Goal: Transaction & Acquisition: Purchase product/service

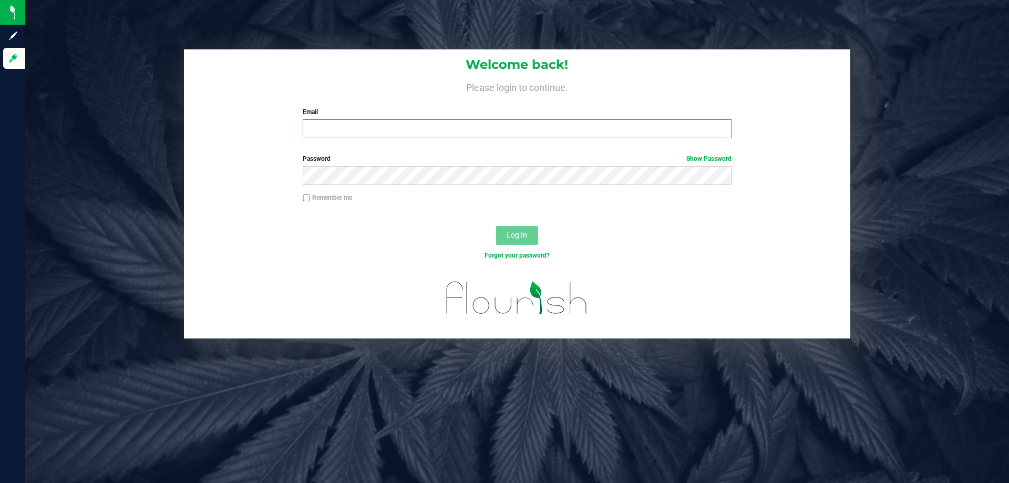
type input "[EMAIL_ADDRESS][DOMAIN_NAME]"
click at [531, 231] on button "Log In" at bounding box center [517, 235] width 42 height 19
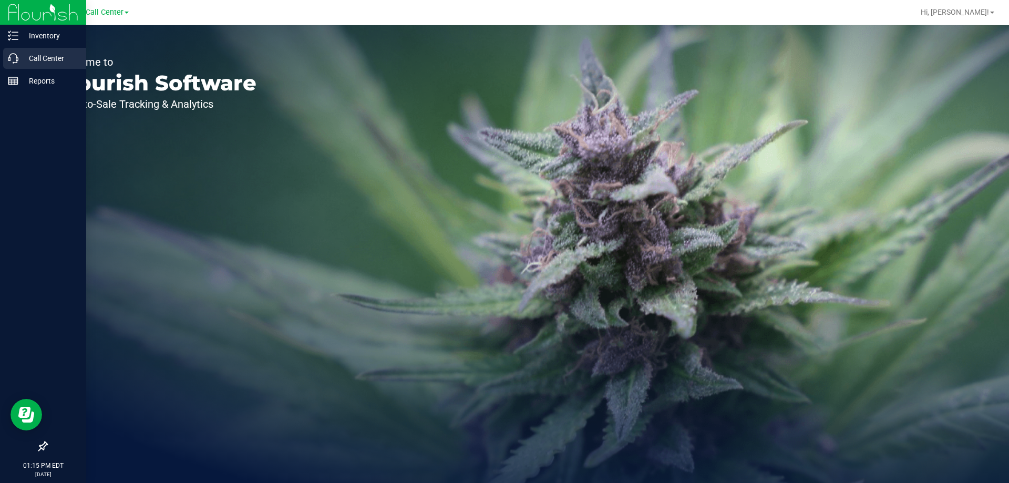
click at [20, 56] on p "Call Center" at bounding box center [49, 58] width 63 height 13
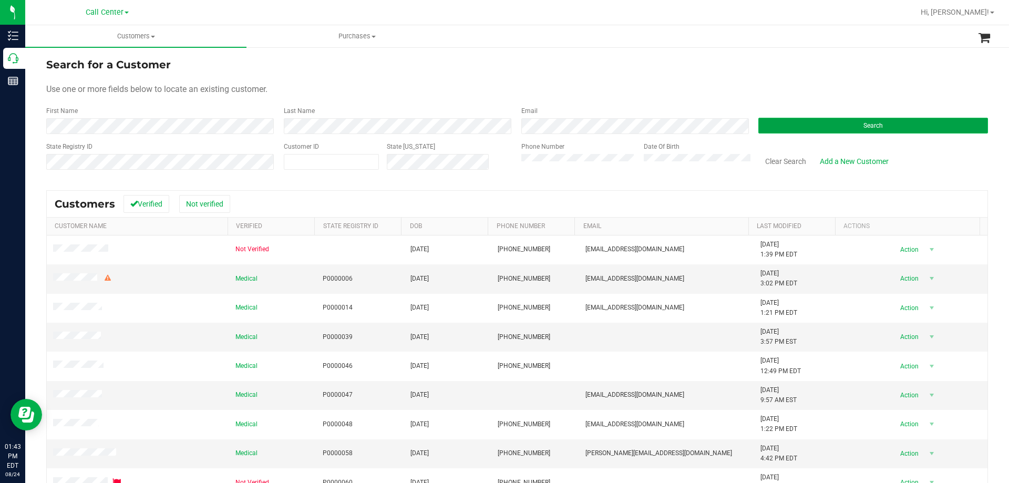
click at [783, 124] on button "Search" at bounding box center [873, 126] width 230 height 16
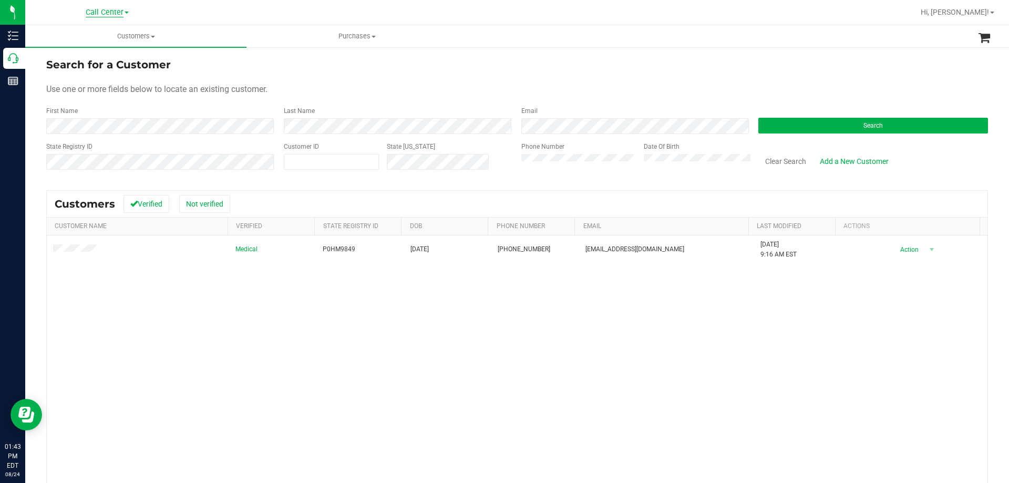
click at [104, 15] on span "Call Center" at bounding box center [105, 12] width 38 height 9
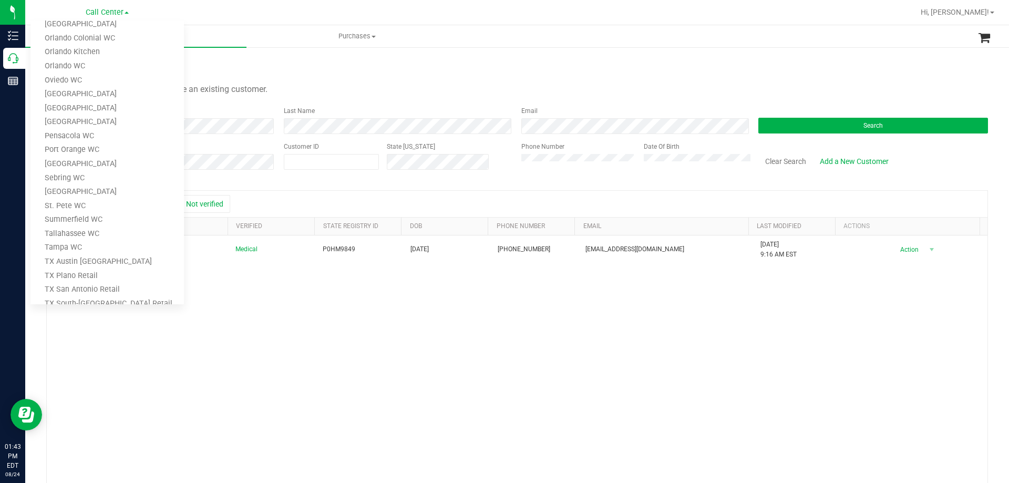
scroll to position [461, 0]
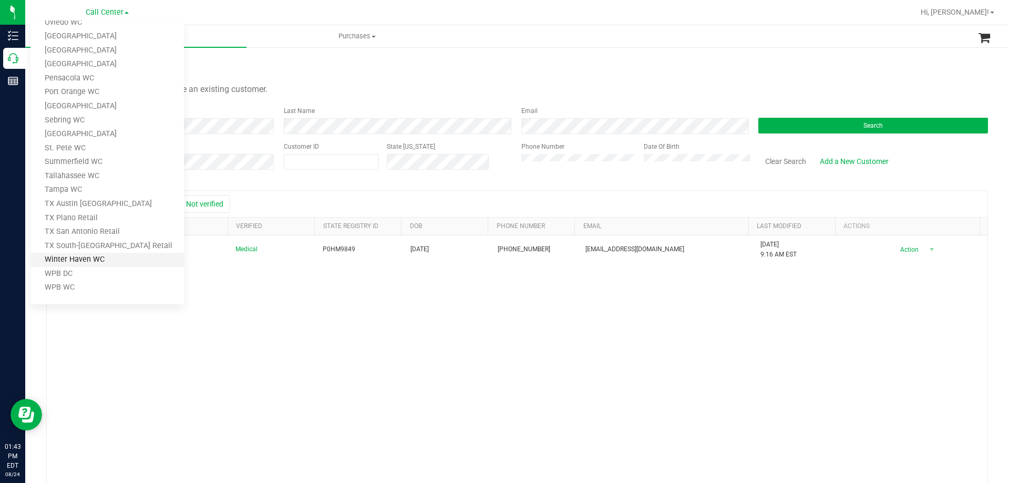
drag, startPoint x: 89, startPoint y: 266, endPoint x: 85, endPoint y: 255, distance: 12.3
click at [85, 255] on ul "[PERSON_NAME][GEOGRAPHIC_DATA] [PERSON_NAME][GEOGRAPHIC_DATA] WC [GEOGRAPHIC_DA…" at bounding box center [106, 162] width 153 height 284
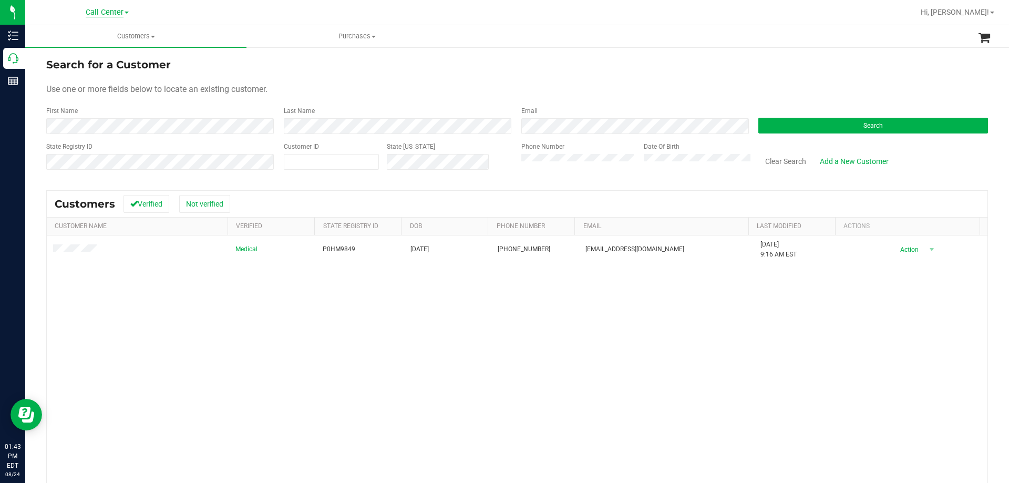
click at [111, 13] on span "Call Center" at bounding box center [105, 12] width 38 height 9
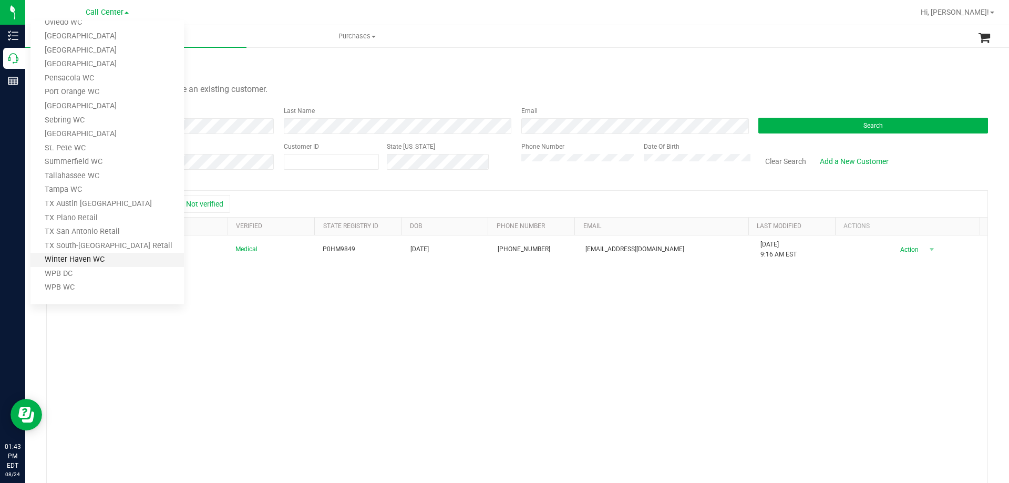
click at [82, 256] on link "Winter Haven WC" at bounding box center [106, 260] width 153 height 14
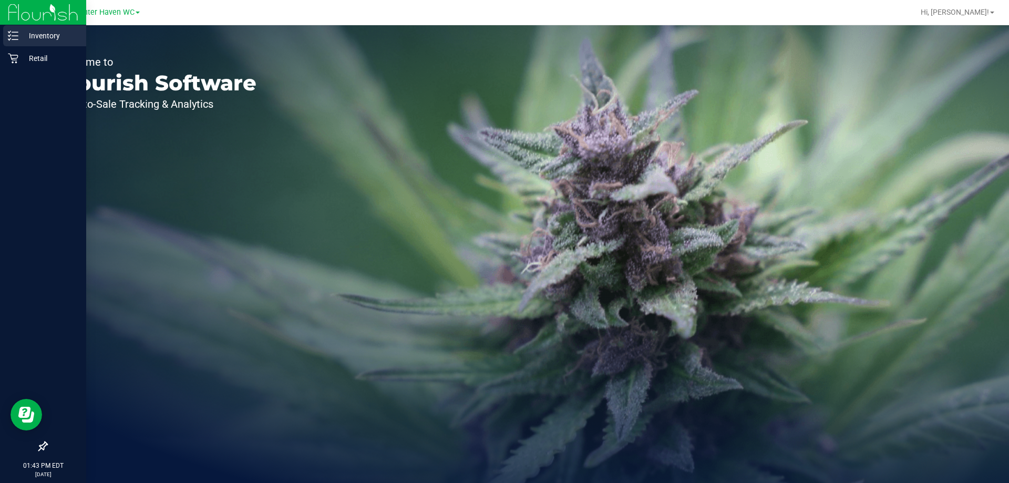
click at [45, 35] on p "Inventory" at bounding box center [49, 35] width 63 height 13
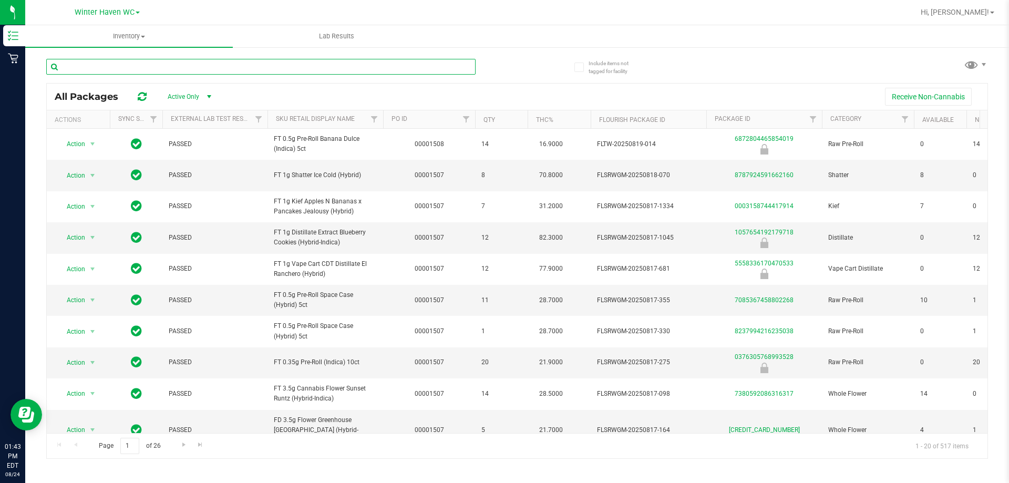
click at [151, 68] on input "text" at bounding box center [260, 67] width 429 height 16
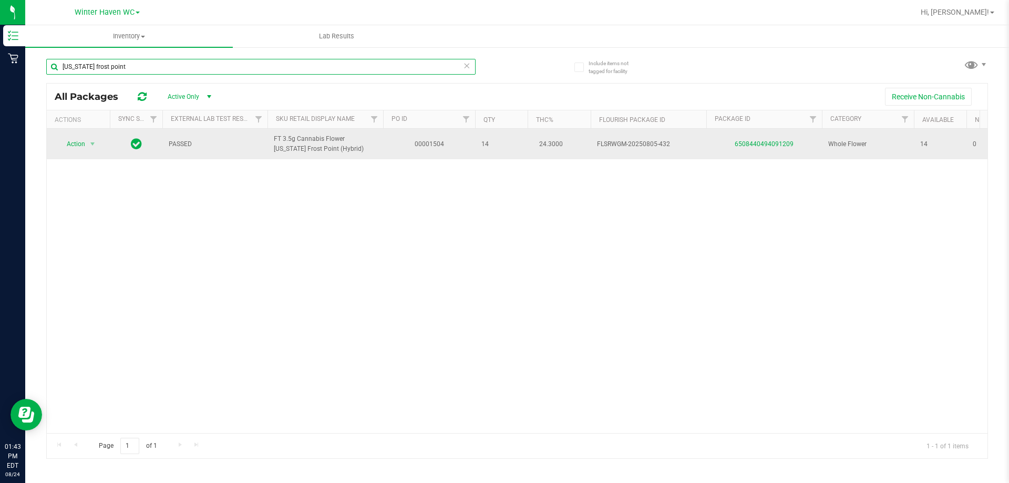
type input "[US_STATE] frost point"
click at [765, 148] on div "6508440494091209" at bounding box center [764, 144] width 119 height 10
click at [765, 144] on link "6508440494091209" at bounding box center [764, 143] width 59 height 7
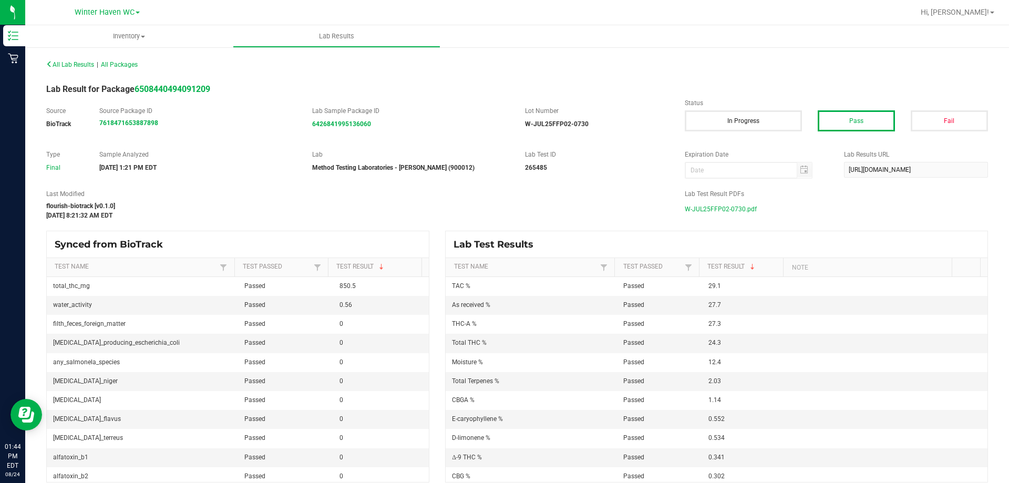
drag, startPoint x: 680, startPoint y: 205, endPoint x: 765, endPoint y: 205, distance: 84.1
click at [765, 205] on div "Last Modified flourish-biotrack [v0.1.0] [DATE] 8:21:32 AM EDT Lab Test Result …" at bounding box center [516, 204] width 957 height 31
click at [765, 207] on div "W-JUL25FFP02-0730.pdf" at bounding box center [836, 209] width 303 height 16
click at [762, 210] on div "W-JUL25FFP02-0730.pdf" at bounding box center [836, 209] width 303 height 16
click at [711, 209] on span "W-JUL25FFP02-0730.pdf" at bounding box center [721, 209] width 72 height 16
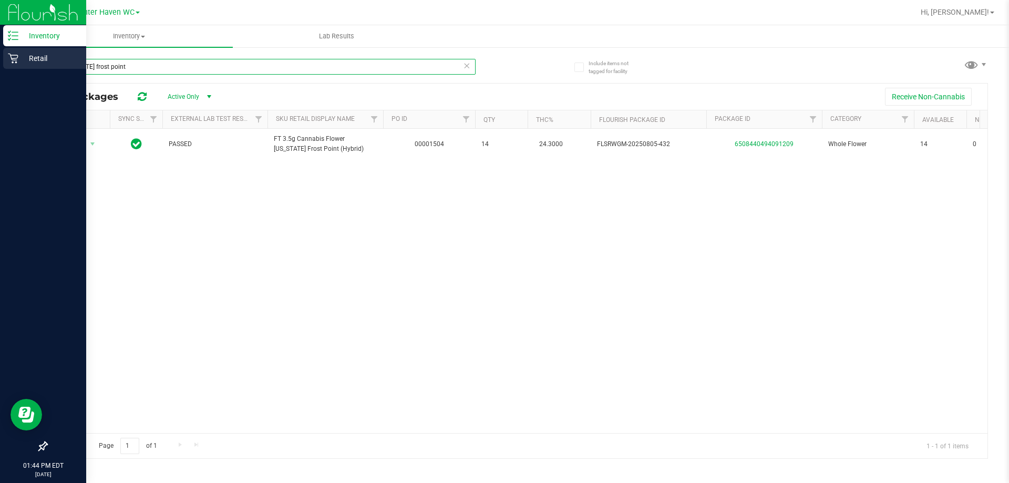
drag, startPoint x: 167, startPoint y: 67, endPoint x: 24, endPoint y: 54, distance: 143.5
click at [24, 54] on div "Inventory Retail 01:44 PM EDT [DATE] 08/[GEOGRAPHIC_DATA] WC [PERSON_NAME][GEOG…" at bounding box center [504, 241] width 1009 height 483
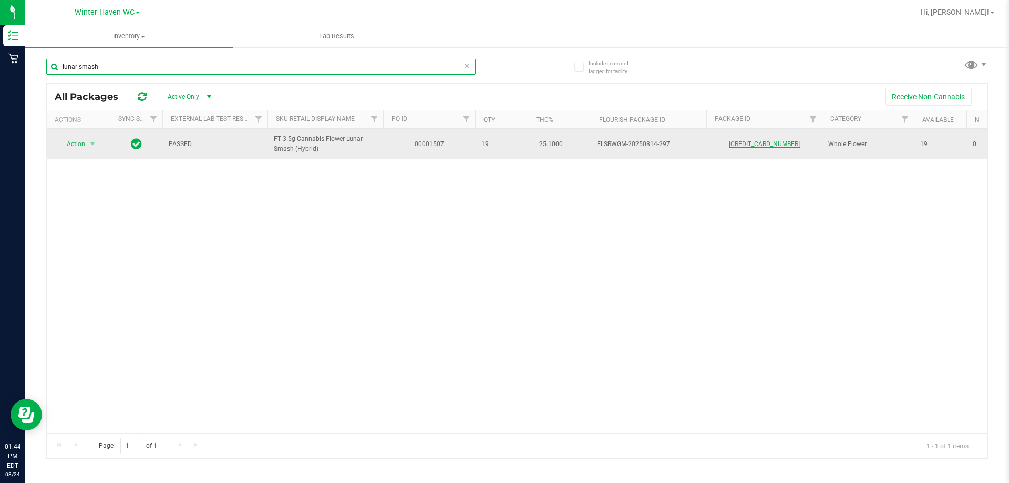
type input "lunar smash"
click at [748, 142] on link "[CREDIT_CARD_NUMBER]" at bounding box center [764, 143] width 71 height 7
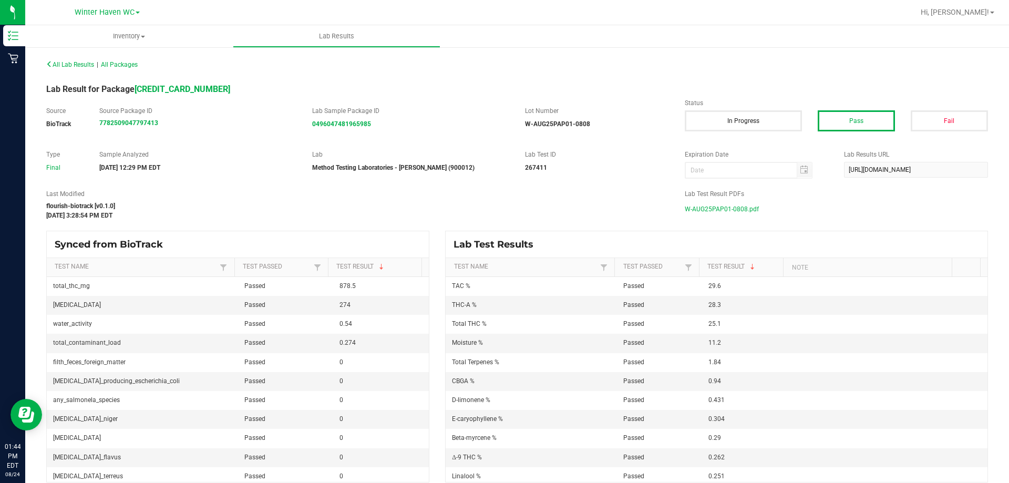
click at [705, 211] on span "W-AUG25PAP01-0808.pdf" at bounding box center [722, 209] width 74 height 16
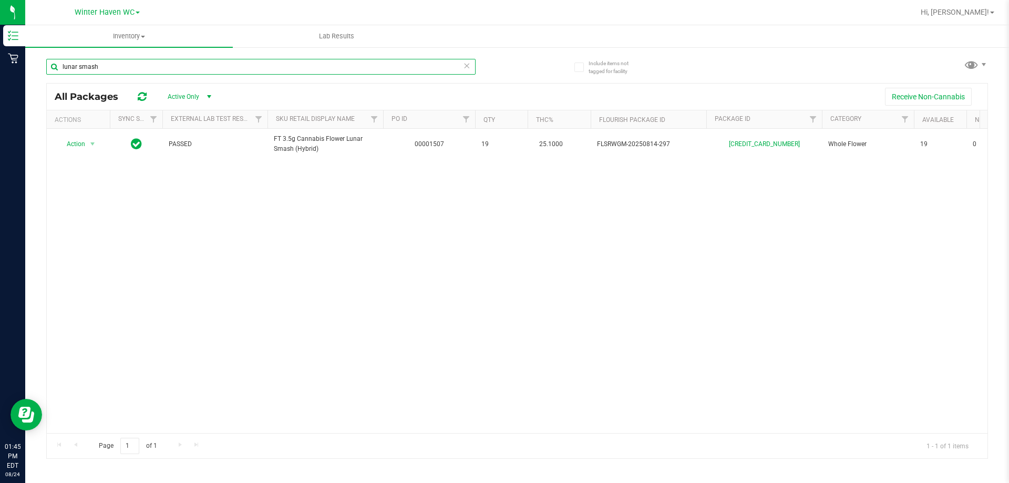
drag, startPoint x: 128, startPoint y: 66, endPoint x: -9, endPoint y: 57, distance: 138.0
click at [0, 57] on html "Inventory Retail 01:45 PM EDT [DATE] 08/24 [GEOGRAPHIC_DATA] WC [PERSON_NAME][G…" at bounding box center [504, 241] width 1009 height 483
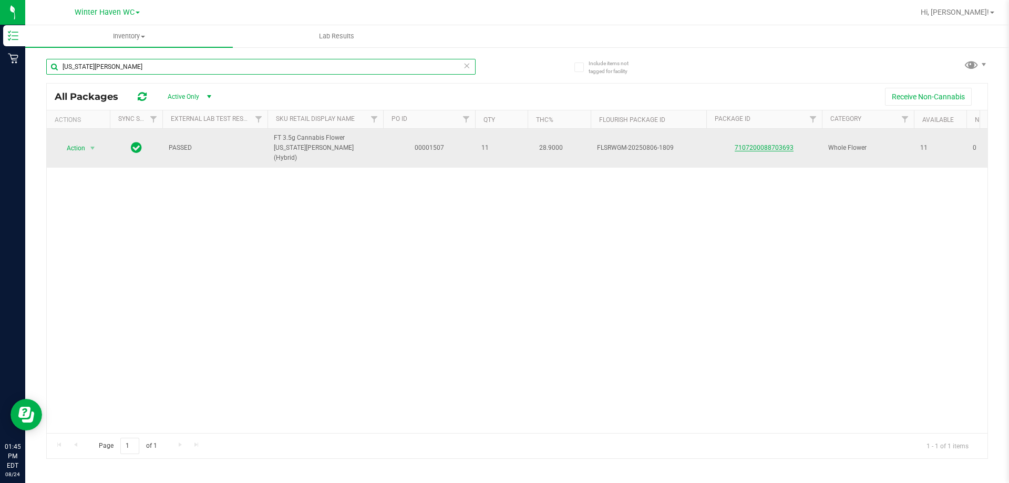
type input "[US_STATE][PERSON_NAME]"
click at [763, 146] on link "7107200088703693" at bounding box center [764, 147] width 59 height 7
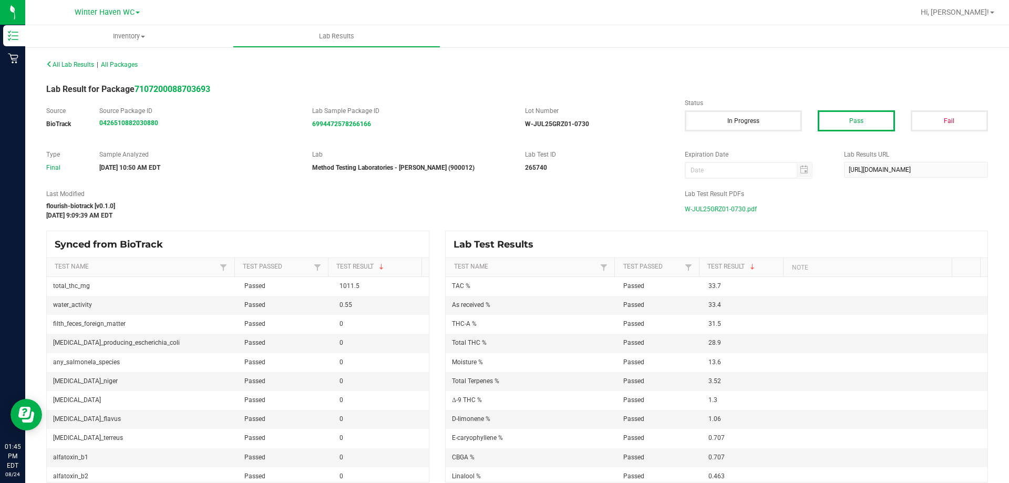
click at [703, 210] on span "W-JUL25GRZ01-0730.pdf" at bounding box center [721, 209] width 72 height 16
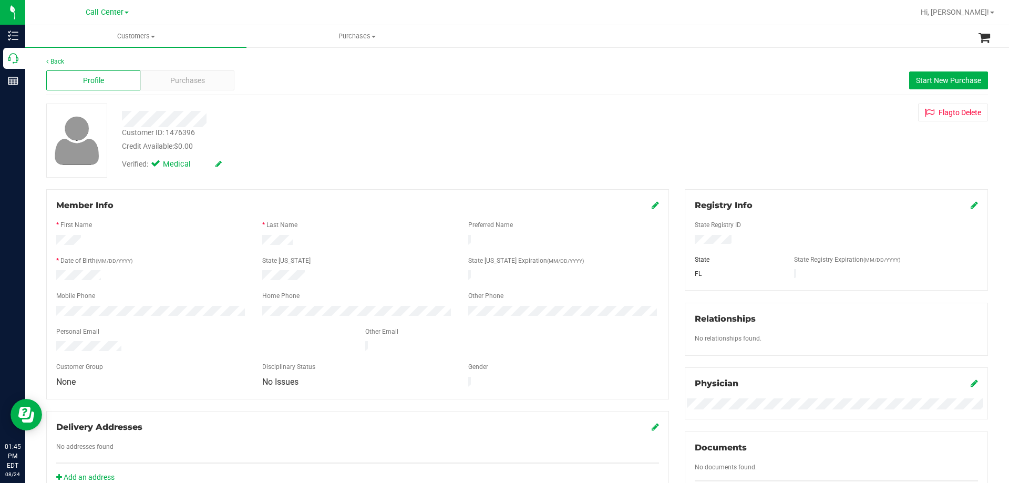
click at [283, 150] on div "Credit Available: $0.00" at bounding box center [353, 146] width 463 height 11
click at [185, 75] on span "Purchases" at bounding box center [187, 80] width 35 height 11
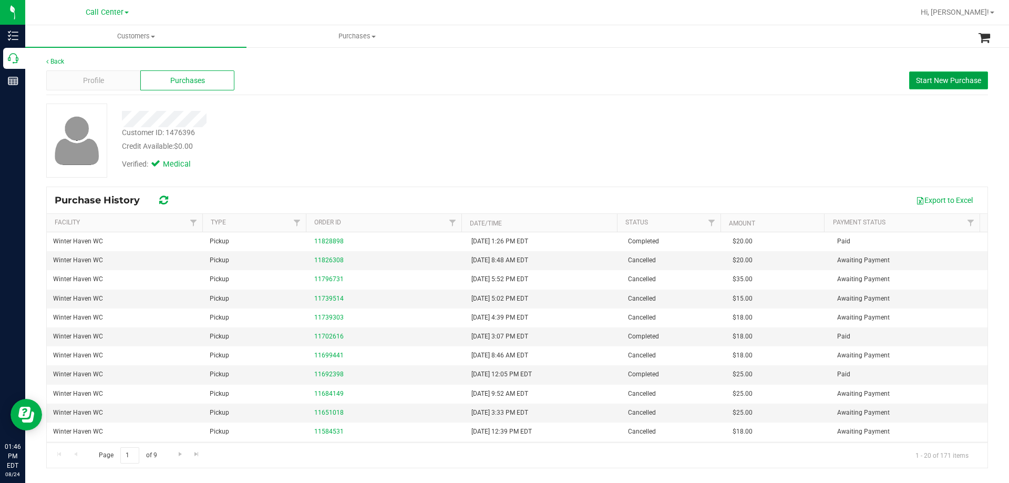
click at [941, 78] on span "Start New Purchase" at bounding box center [948, 80] width 65 height 8
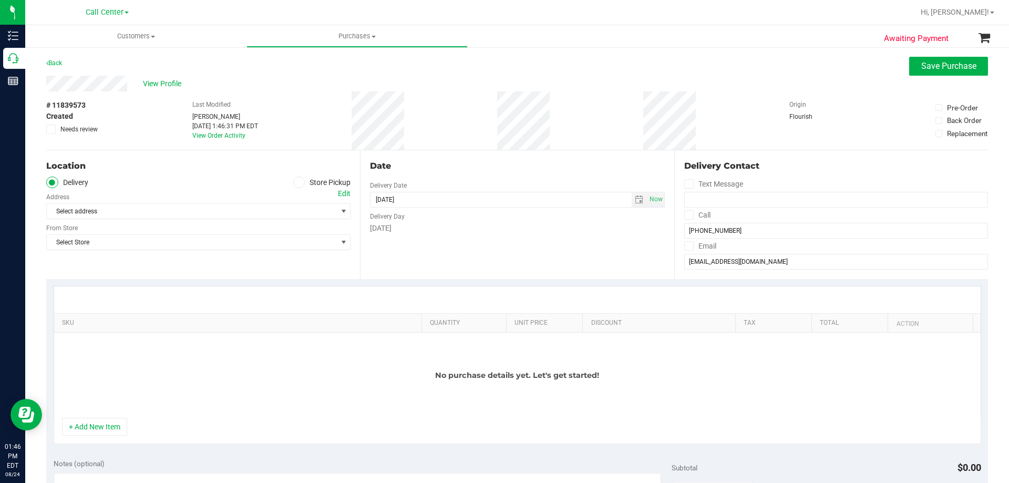
click at [296, 182] on icon at bounding box center [299, 182] width 6 height 0
click at [0, 0] on input "Store Pickup" at bounding box center [0, 0] width 0 height 0
click at [206, 207] on span "Select Store" at bounding box center [192, 211] width 290 height 15
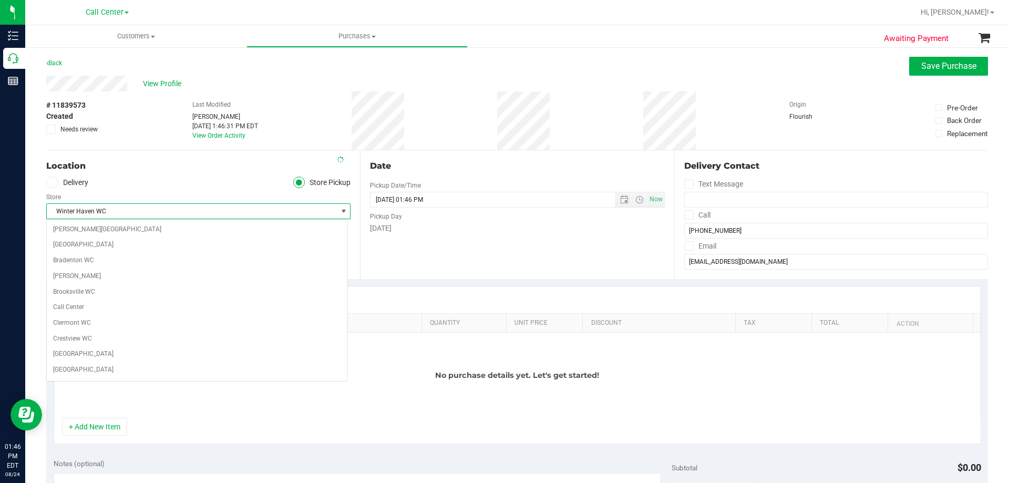
scroll to position [732, 0]
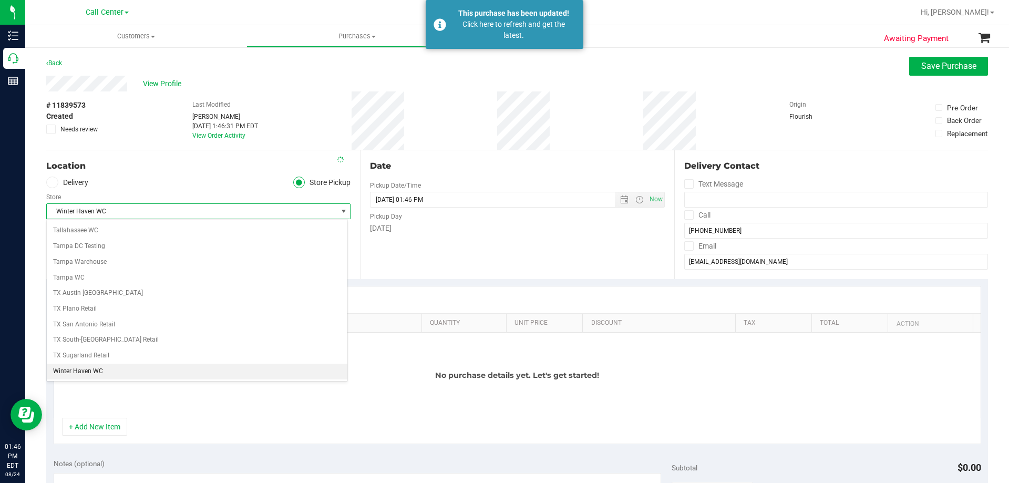
click at [172, 177] on ul "Delivery Store Pickup" at bounding box center [198, 183] width 304 height 12
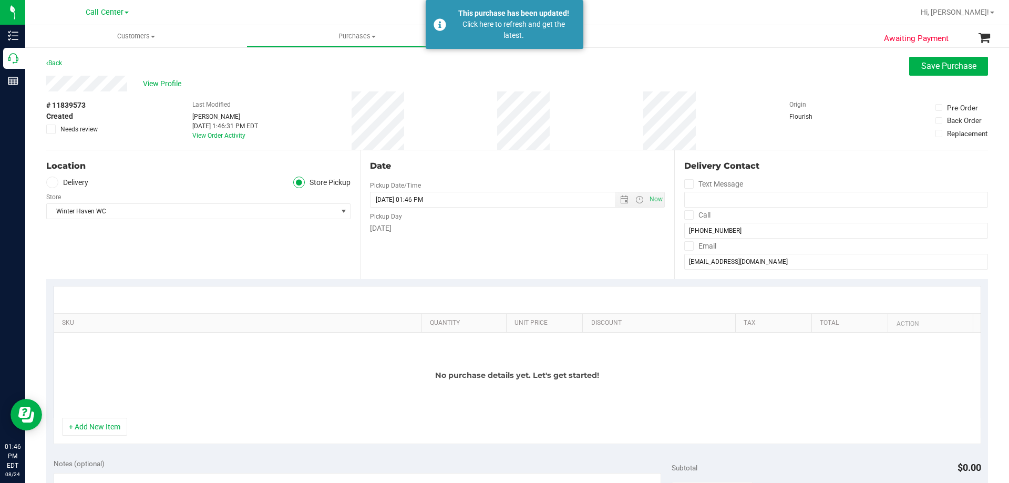
click at [102, 356] on div "No purchase details yet. Let's get started!" at bounding box center [517, 375] width 926 height 85
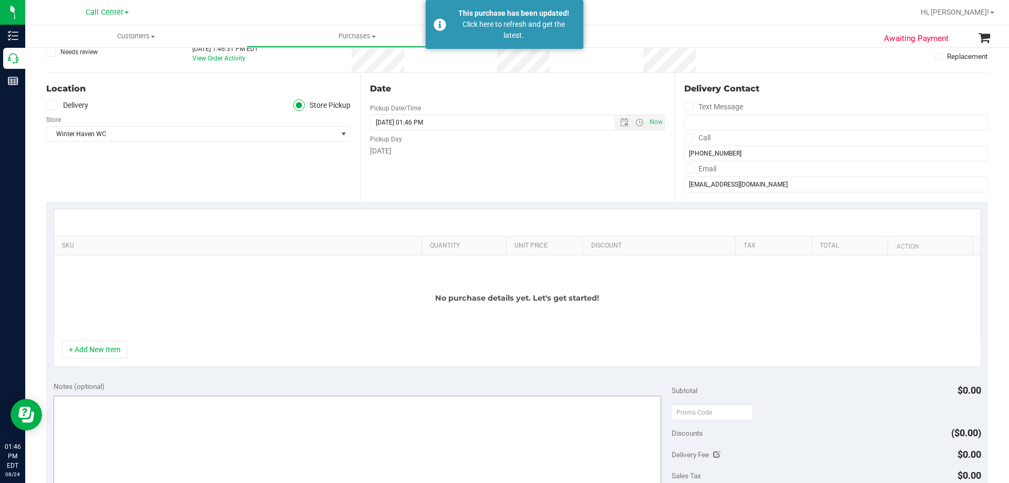
scroll to position [158, 0]
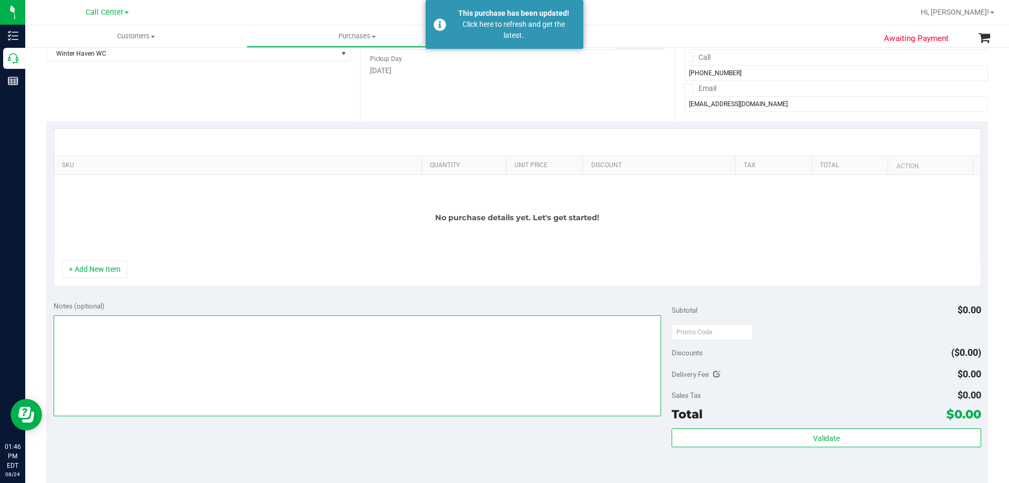
click at [148, 357] on textarea at bounding box center [358, 365] width 608 height 101
paste textarea "Order Submitted by Customer Care - CC TNE 08/24/2025"
type textarea "Order Submitted by Customer Care - CC TNE 08/24/2025"
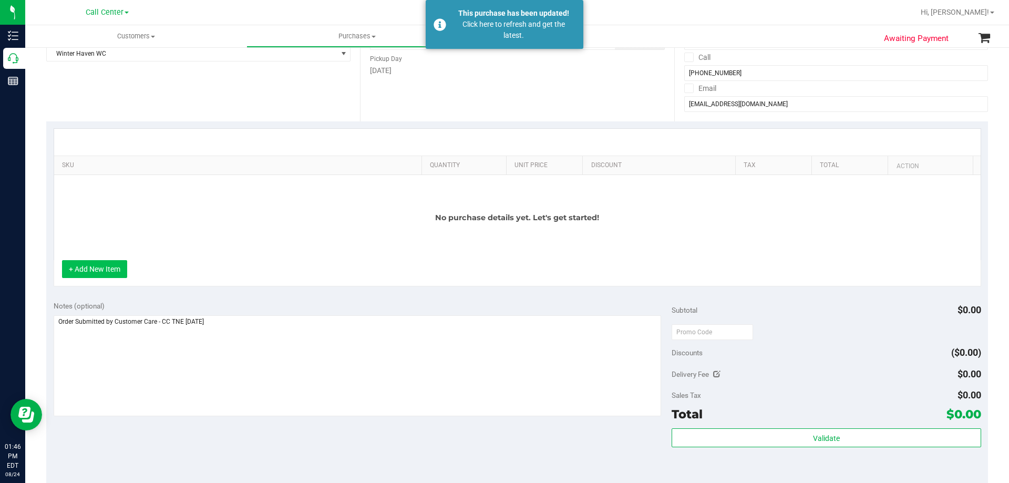
click at [81, 270] on button "+ Add New Item" at bounding box center [94, 269] width 65 height 18
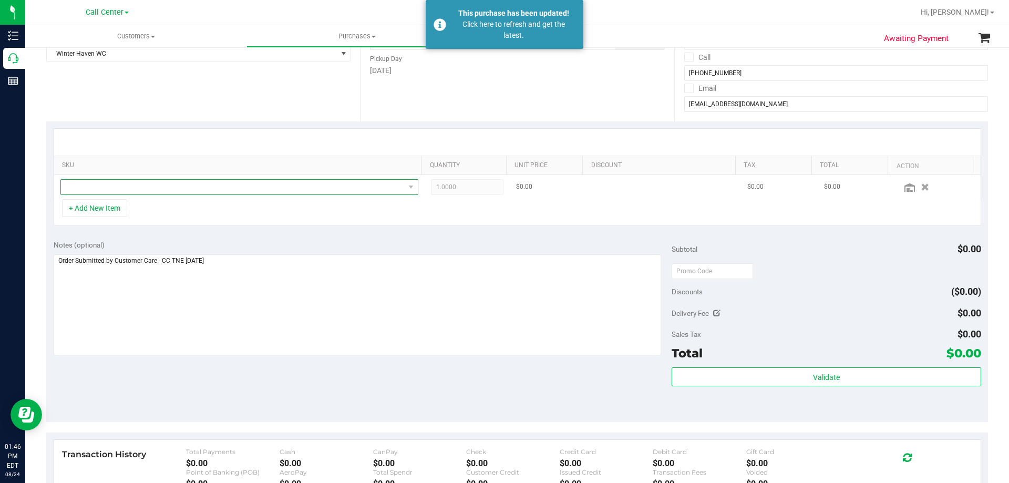
click at [210, 184] on span "NO DATA FOUND" at bounding box center [233, 187] width 344 height 15
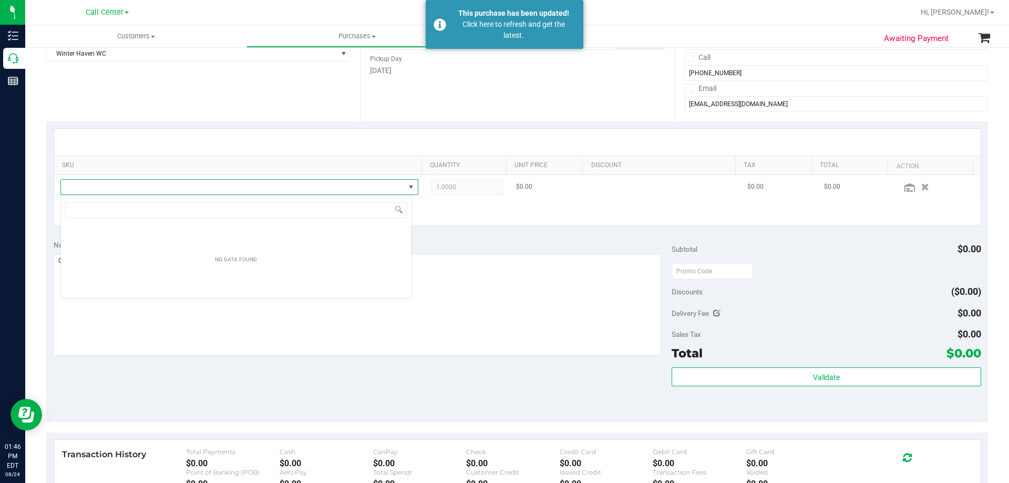
scroll to position [16, 352]
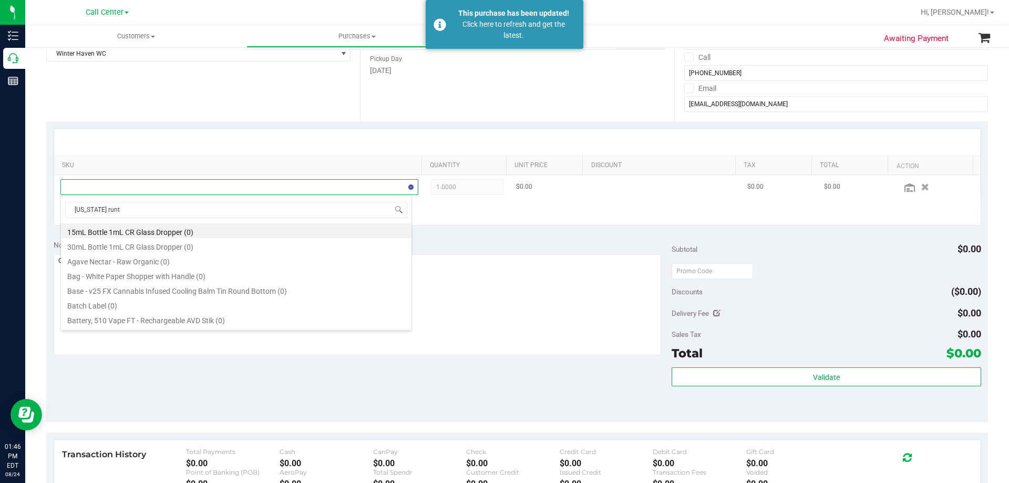
type input "[US_STATE][PERSON_NAME]"
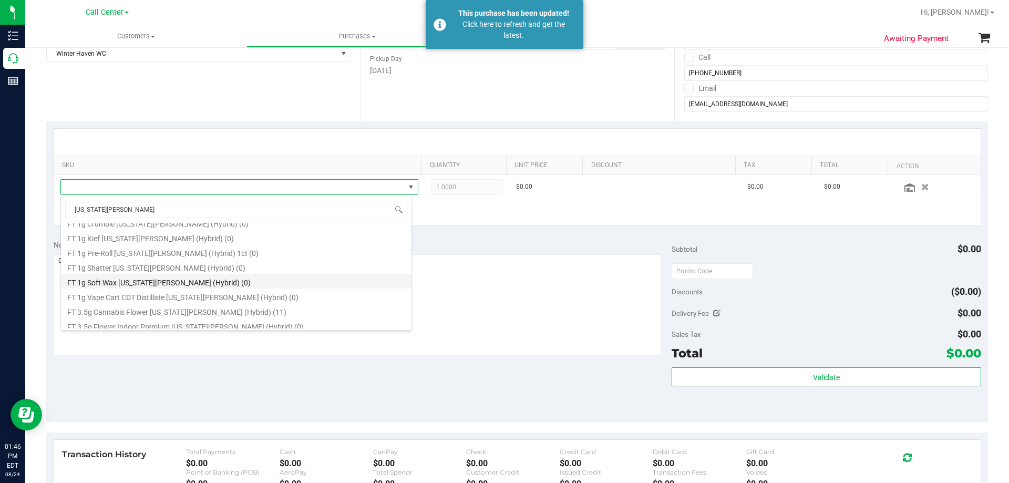
scroll to position [105, 0]
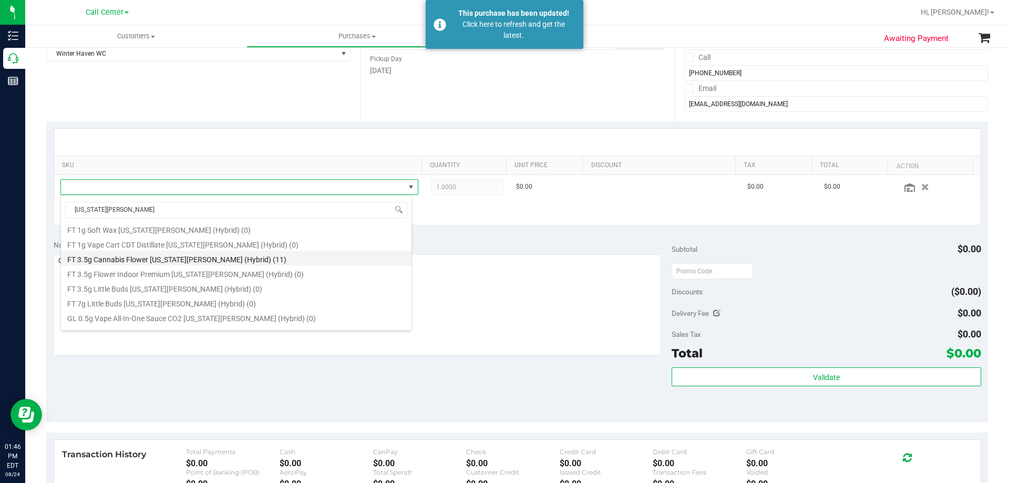
click at [201, 254] on li "FT 3.5g Cannabis Flower Georgia Runtz (Hybrid) (11)" at bounding box center [236, 258] width 350 height 15
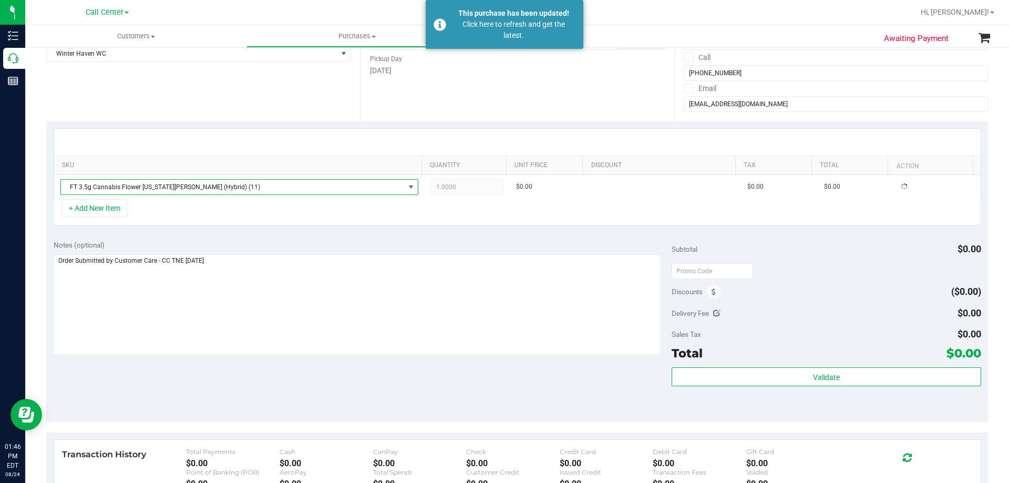
click at [222, 211] on div "+ Add New Item" at bounding box center [517, 212] width 927 height 26
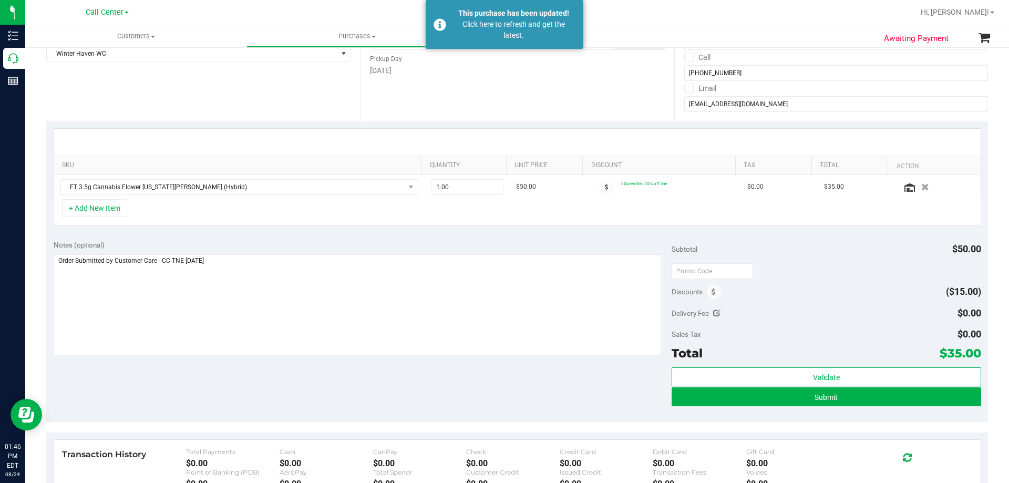
drag, startPoint x: 940, startPoint y: 354, endPoint x: 969, endPoint y: 354, distance: 30.0
click at [969, 354] on span "$35.00" at bounding box center [961, 353] width 42 height 15
copy span "35.00"
click at [476, 293] on textarea at bounding box center [358, 304] width 608 height 101
click at [399, 375] on div "Notes (optional) Subtotal $50.00 Discounts ($15.00) Delivery Fee $0.00 Sales Ta…" at bounding box center [517, 327] width 942 height 189
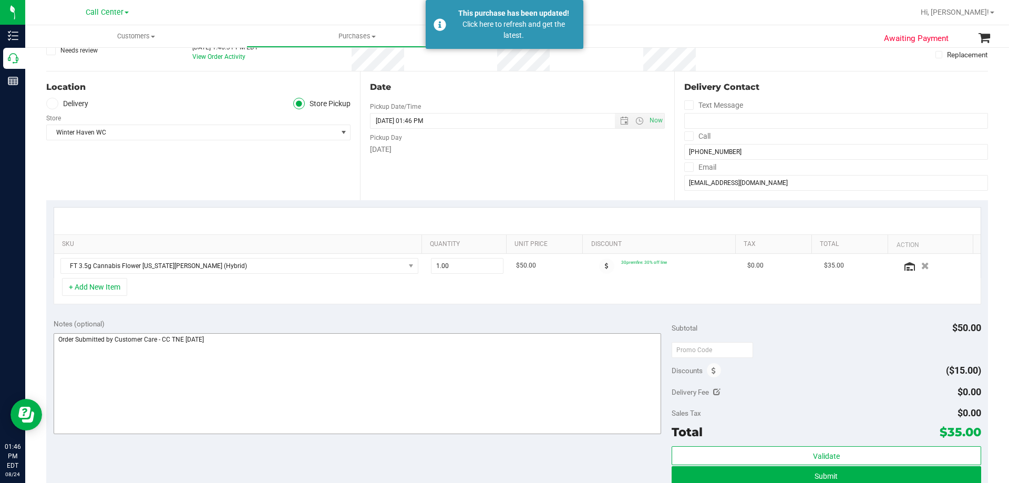
scroll to position [0, 0]
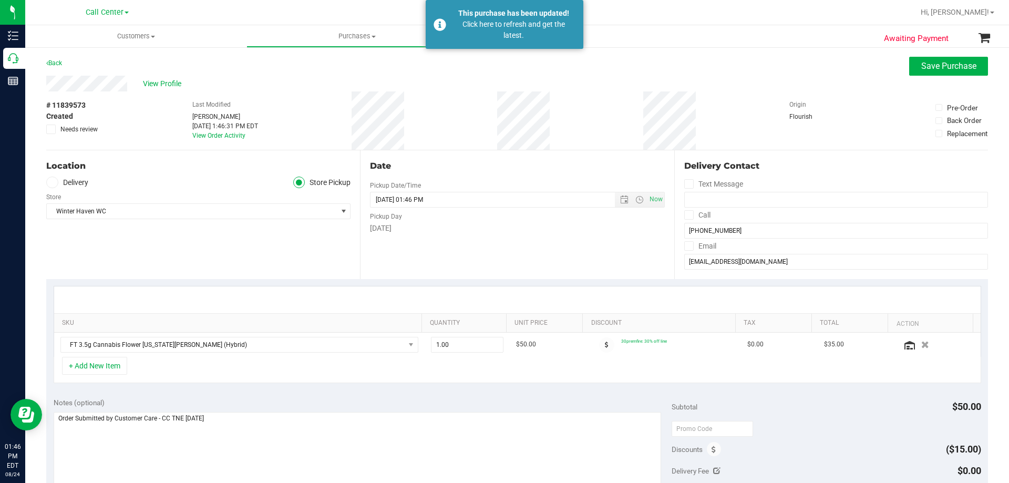
click at [126, 246] on div "Location Delivery Store Pickup Store Winter Haven WC Select Store Bonita Spring…" at bounding box center [203, 214] width 314 height 129
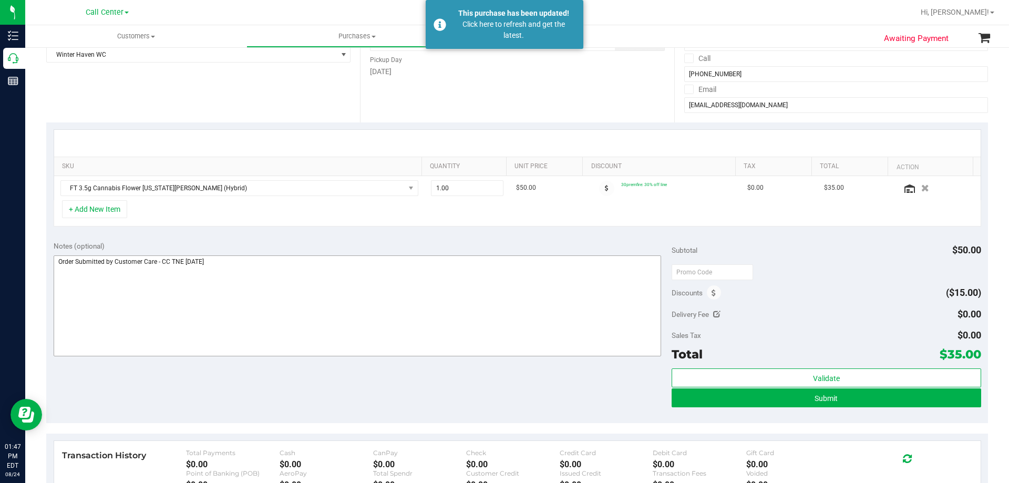
scroll to position [158, 0]
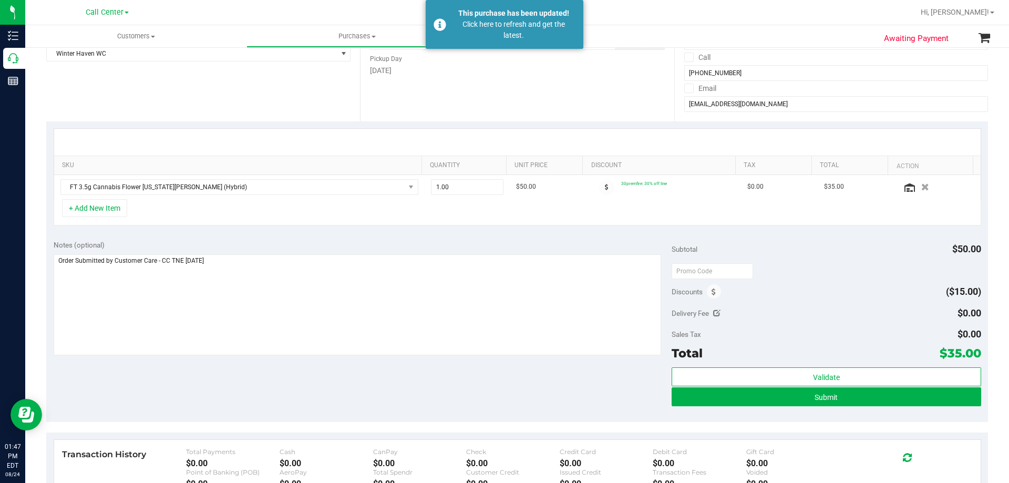
click at [286, 389] on div "Notes (optional) Subtotal $50.00 Discounts ($15.00) Delivery Fee $0.00 Sales Ta…" at bounding box center [517, 327] width 942 height 189
click at [324, 306] on textarea at bounding box center [358, 304] width 608 height 101
click at [308, 381] on div "Notes (optional) Subtotal $50.00 Discounts ($15.00) Delivery Fee $0.00 Sales Ta…" at bounding box center [517, 327] width 942 height 189
click at [334, 297] on textarea at bounding box center [358, 304] width 608 height 101
click at [313, 393] on div "Notes (optional) Subtotal $50.00 Discounts ($15.00) Delivery Fee $0.00 Sales Ta…" at bounding box center [517, 327] width 942 height 189
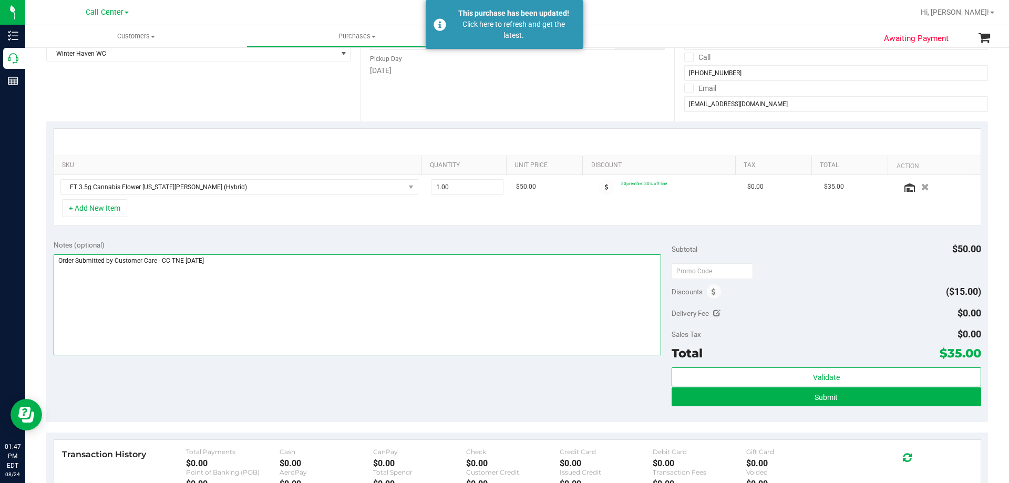
click at [346, 305] on textarea at bounding box center [358, 304] width 608 height 101
click at [348, 396] on div "Notes (optional) Subtotal $50.00 Discounts ($15.00) Delivery Fee $0.00 Sales Ta…" at bounding box center [517, 327] width 942 height 189
click at [533, 282] on textarea at bounding box center [358, 304] width 608 height 101
click at [587, 398] on div "Notes (optional) Subtotal $50.00 Discounts ($15.00) Delivery Fee $0.00 Sales Ta…" at bounding box center [517, 327] width 942 height 189
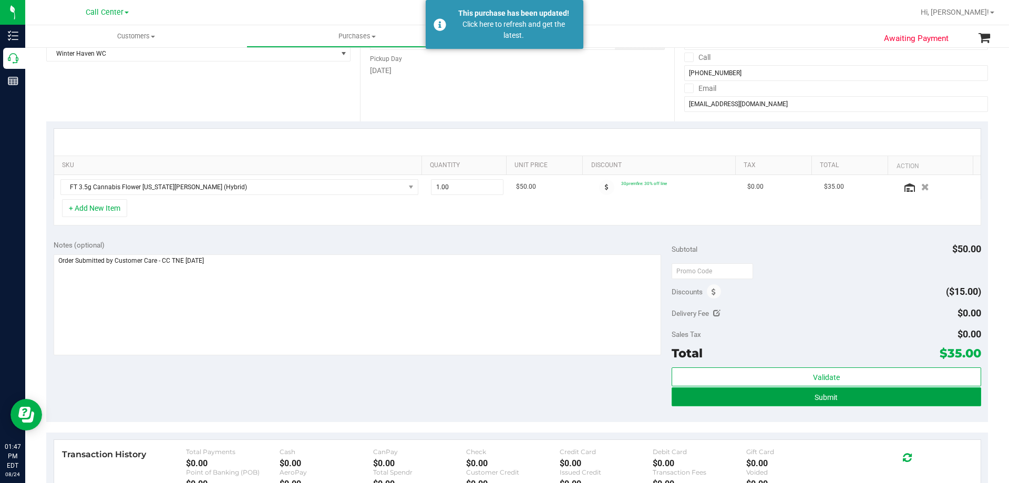
click at [826, 396] on span "Submit" at bounding box center [825, 397] width 23 height 8
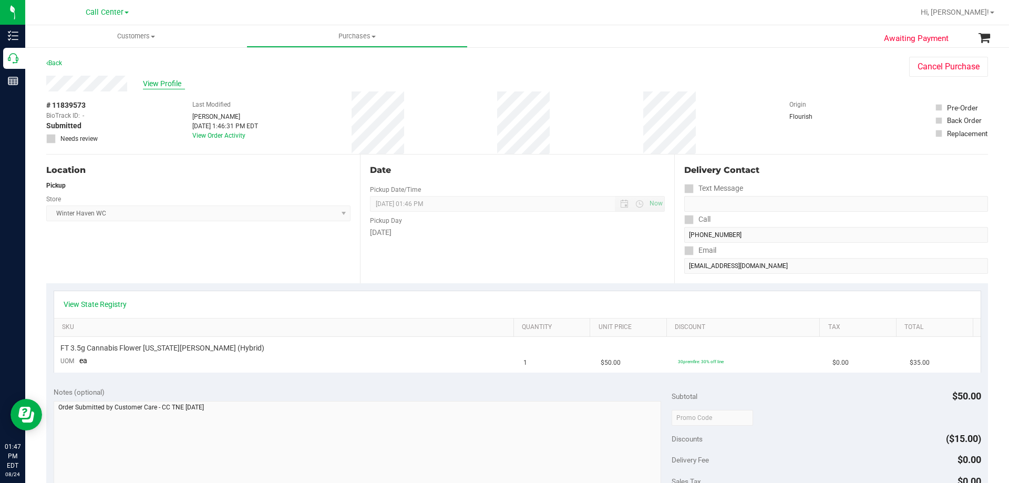
click at [164, 88] on span "View Profile" at bounding box center [164, 83] width 42 height 11
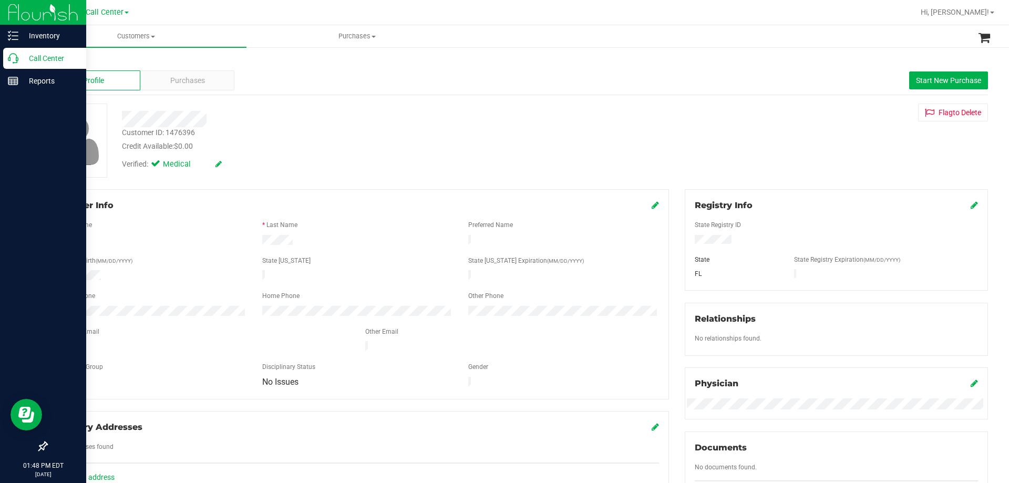
click at [45, 55] on p "Call Center" at bounding box center [49, 58] width 63 height 13
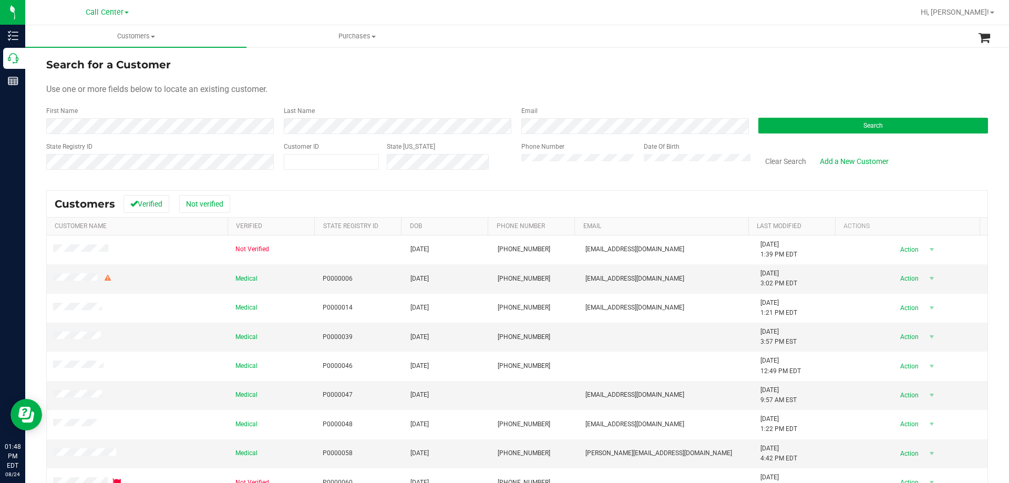
click at [792, 115] on div "Search" at bounding box center [869, 120] width 238 height 28
click at [791, 119] on button "Search" at bounding box center [873, 126] width 230 height 16
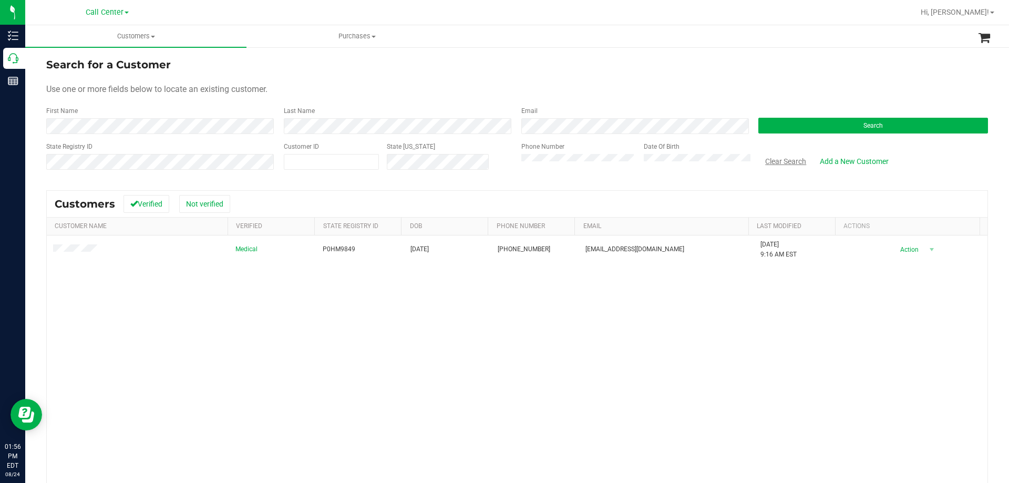
click at [767, 157] on button "Clear Search" at bounding box center [785, 161] width 55 height 18
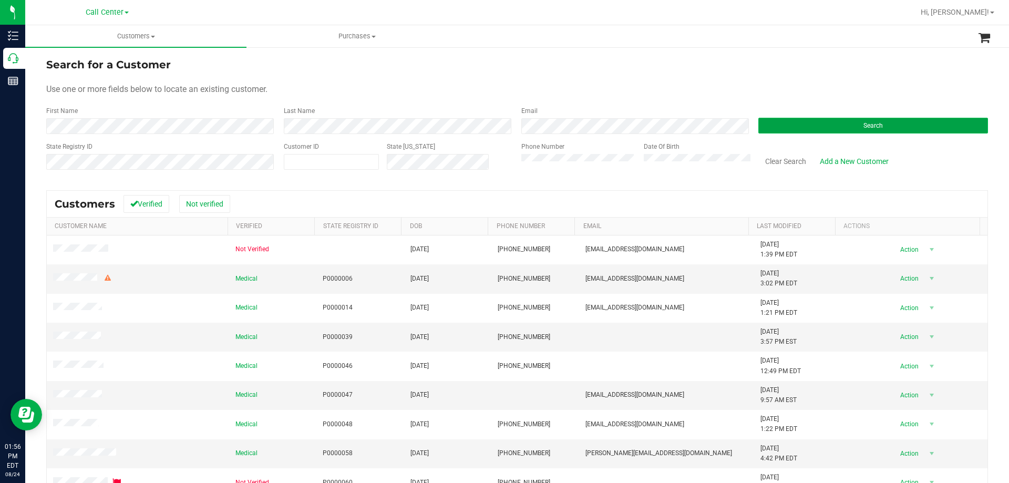
click at [805, 121] on button "Search" at bounding box center [873, 126] width 230 height 16
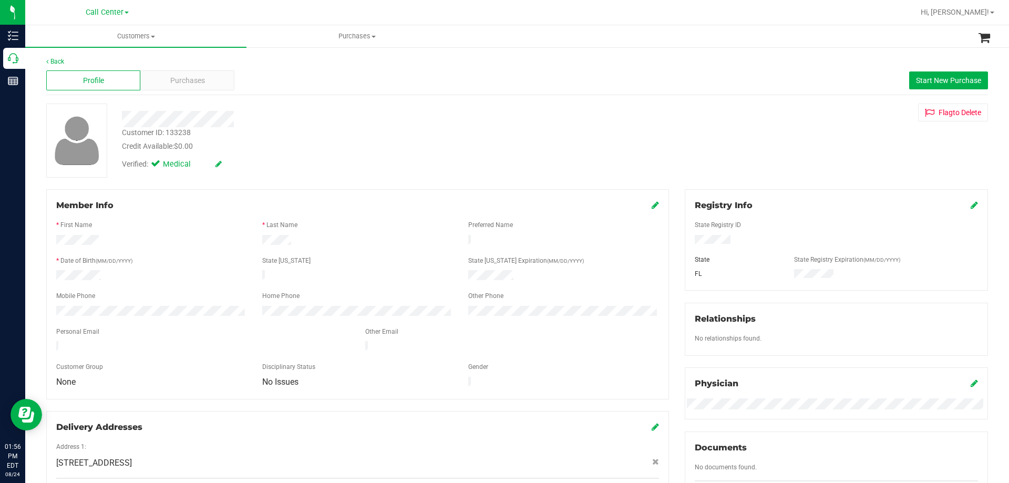
click at [58, 230] on div "* First Name" at bounding box center [151, 226] width 206 height 12
click at [95, 231] on div "* First Name" at bounding box center [151, 226] width 206 height 12
click at [350, 142] on div "Credit Available: $0.00" at bounding box center [353, 146] width 463 height 11
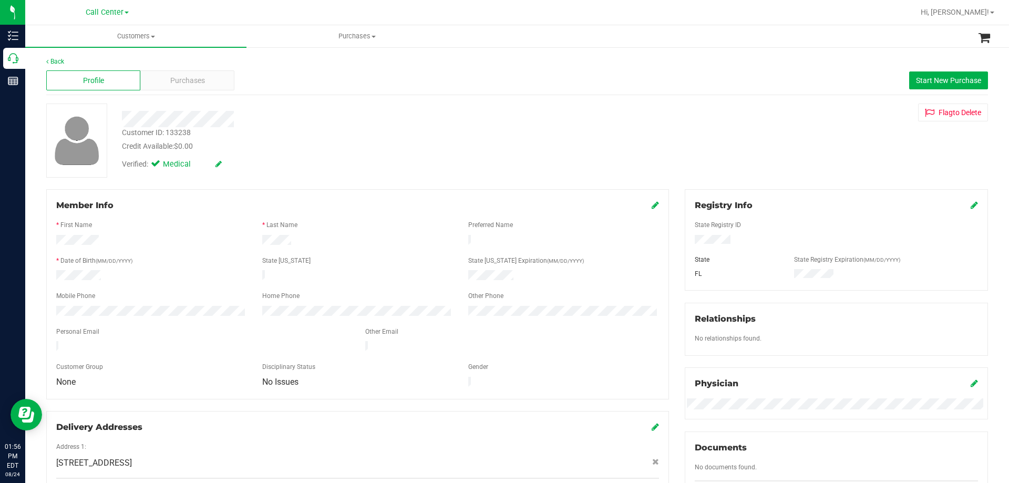
click at [267, 115] on div at bounding box center [353, 119] width 479 height 16
click at [269, 115] on div at bounding box center [353, 119] width 479 height 16
click at [553, 167] on div "Verified: Medical" at bounding box center [353, 163] width 479 height 23
drag, startPoint x: 121, startPoint y: 117, endPoint x: 261, endPoint y: 114, distance: 139.3
click at [261, 114] on div at bounding box center [353, 119] width 479 height 16
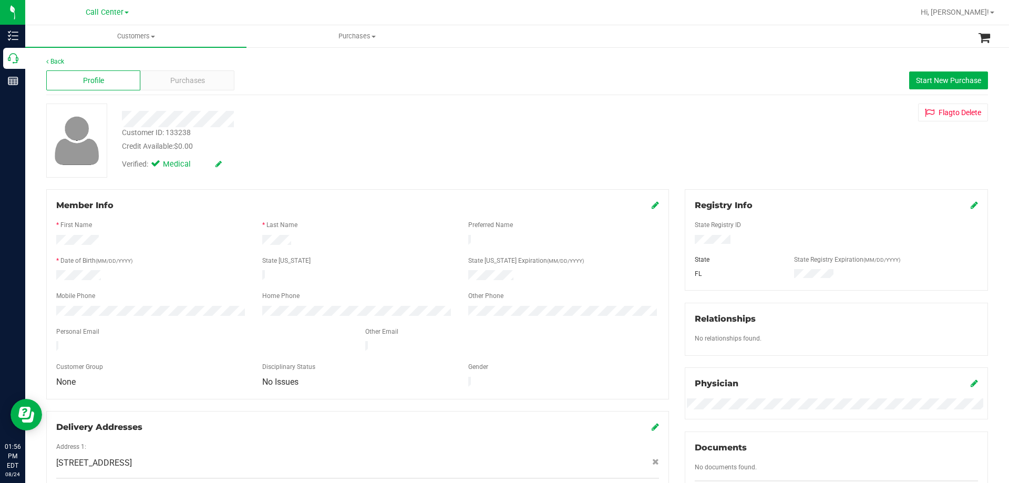
click at [263, 113] on div at bounding box center [353, 119] width 479 height 16
click at [301, 136] on div "Customer ID: 133238 Credit Available: $0.00" at bounding box center [353, 139] width 479 height 25
click at [260, 113] on div at bounding box center [353, 119] width 479 height 16
click at [292, 116] on div at bounding box center [353, 119] width 479 height 16
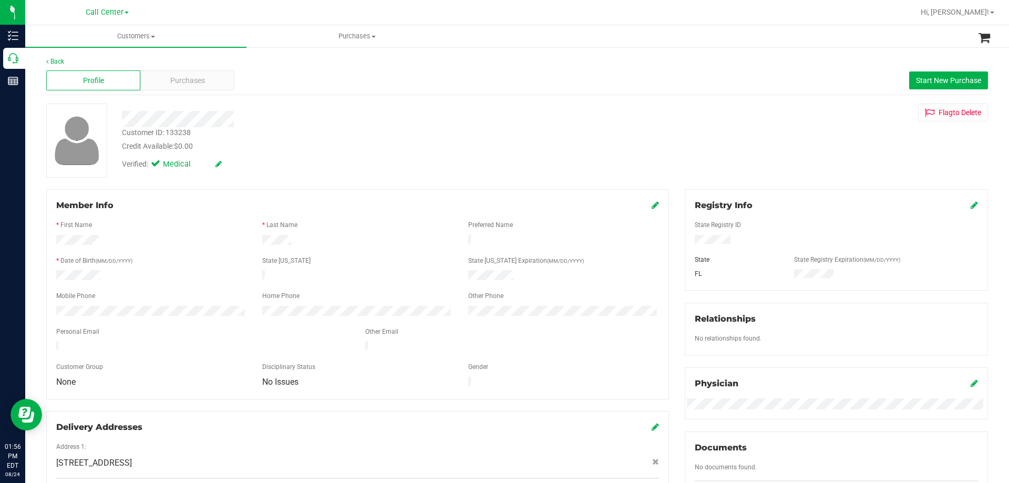
click at [292, 116] on div at bounding box center [353, 119] width 479 height 16
click at [327, 116] on div at bounding box center [353, 119] width 479 height 16
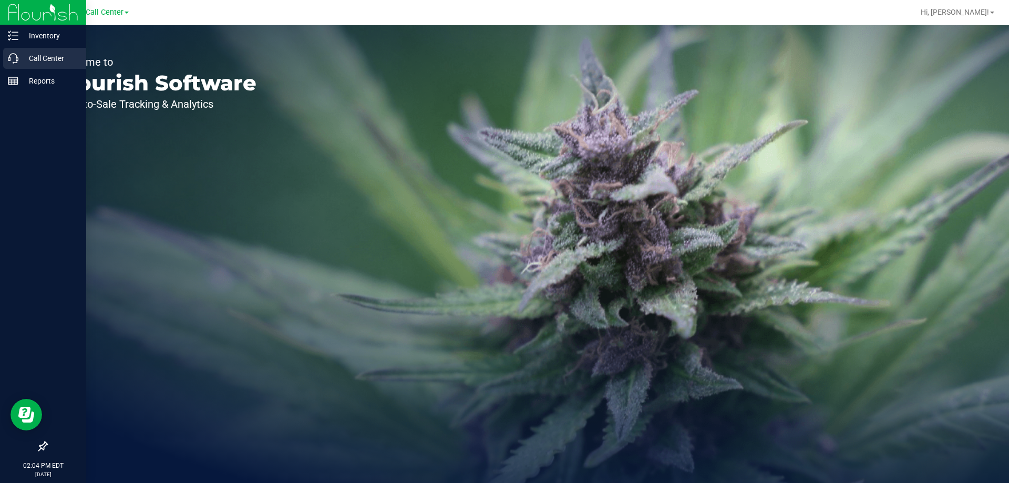
click at [34, 54] on p "Call Center" at bounding box center [49, 58] width 63 height 13
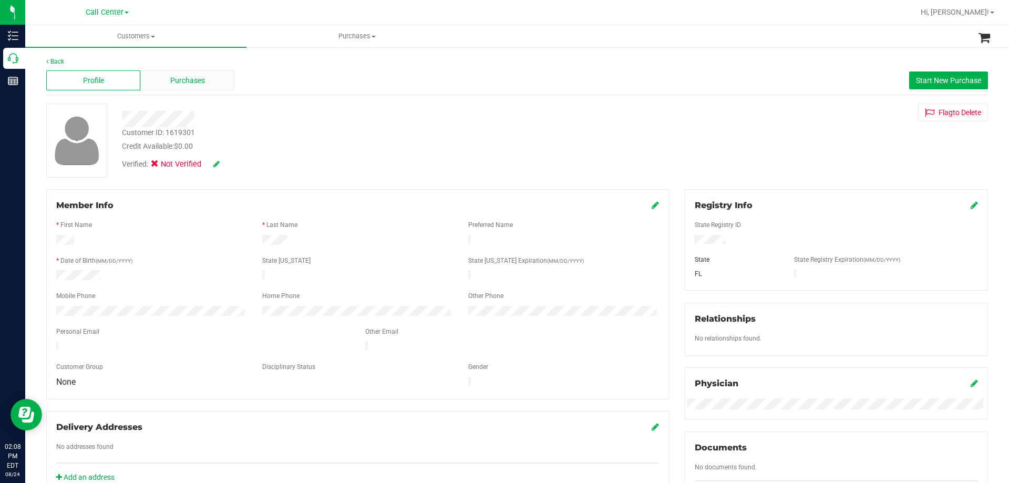
click at [191, 84] on span "Purchases" at bounding box center [187, 80] width 35 height 11
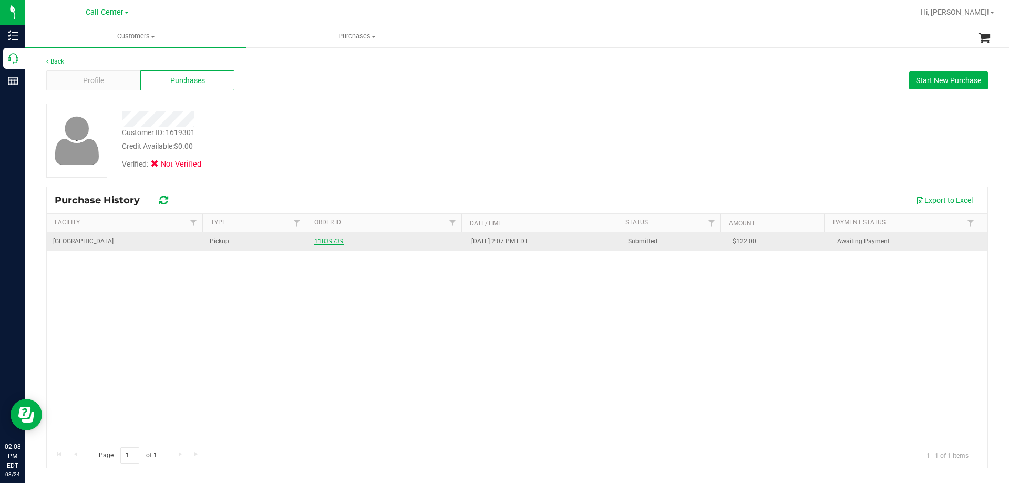
click at [335, 243] on link "11839739" at bounding box center [328, 241] width 29 height 7
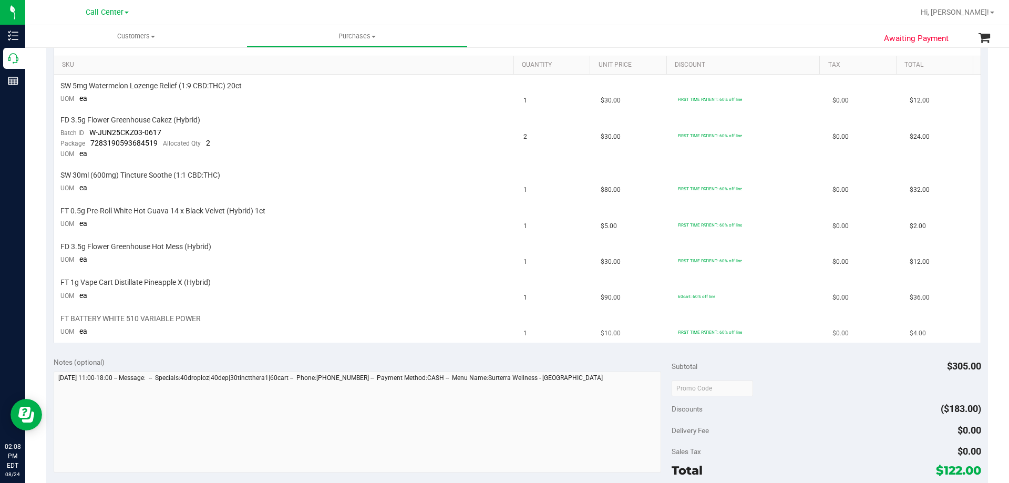
scroll to position [263, 0]
drag, startPoint x: 668, startPoint y: 295, endPoint x: 714, endPoint y: 293, distance: 45.2
click at [714, 293] on tr "FT 1g Vape Cart Distillate Pineapple X (Hybrid) UOM ea 1 $90.00 60cart: 60% off…" at bounding box center [517, 289] width 926 height 36
click at [714, 293] on td "60cart: 60% off line" at bounding box center [749, 289] width 154 height 36
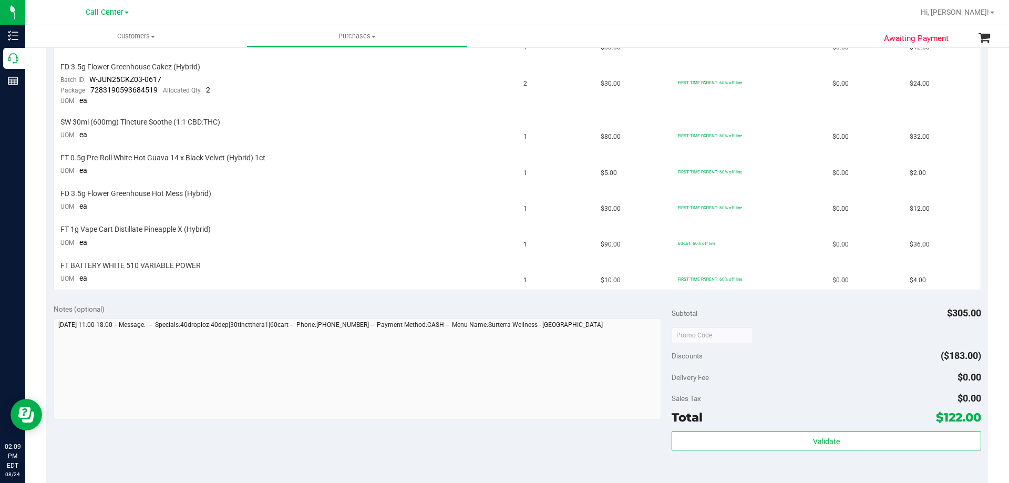
drag, startPoint x: 935, startPoint y: 416, endPoint x: 970, endPoint y: 416, distance: 34.7
click at [970, 416] on span "$122.00" at bounding box center [958, 417] width 45 height 15
copy span "122.00"
click at [905, 344] on div "Subtotal $305.00 Discounts ($183.00) Delivery Fee $0.00 Sales Tax $0.00 Total $…" at bounding box center [826, 391] width 309 height 175
drag, startPoint x: 933, startPoint y: 417, endPoint x: 970, endPoint y: 415, distance: 36.8
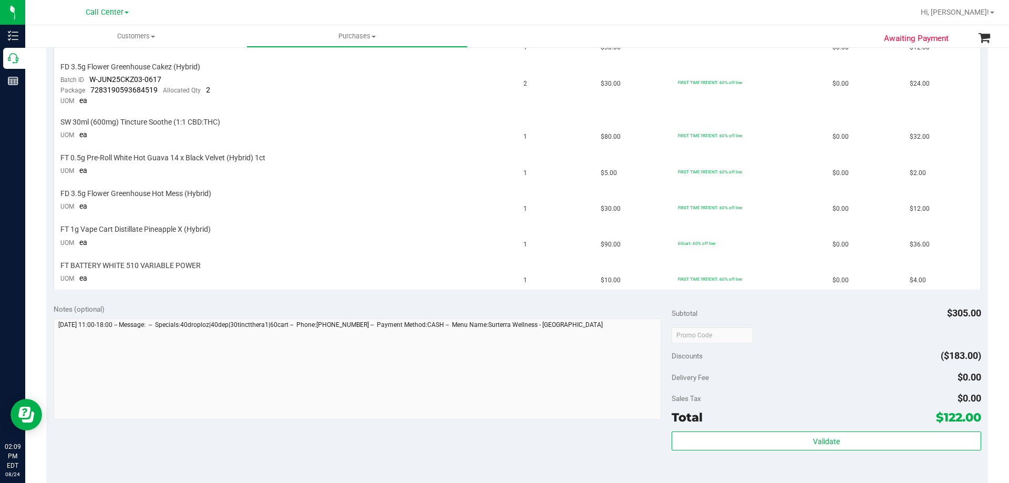
click at [970, 415] on span "$122.00" at bounding box center [958, 417] width 45 height 15
copy span "122.00"
click at [901, 385] on div "Delivery Fee $0.00" at bounding box center [826, 377] width 309 height 19
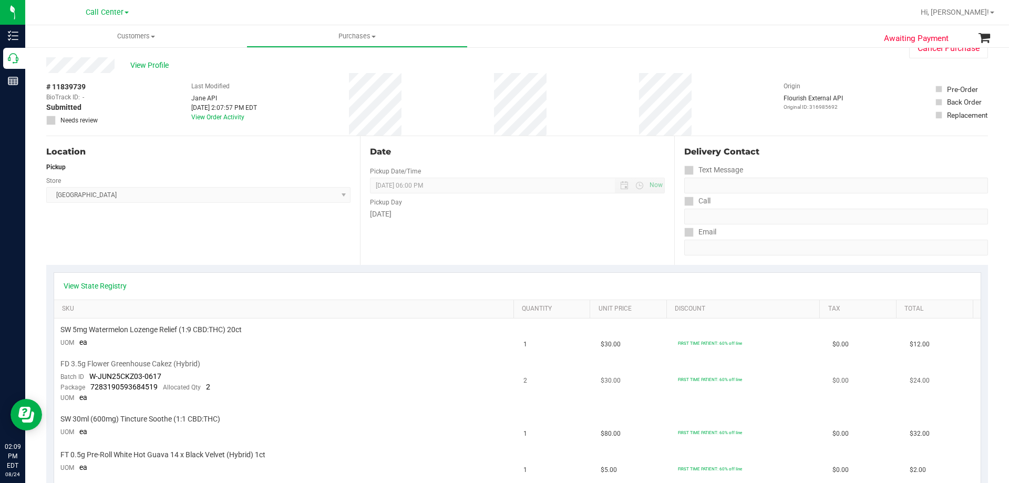
scroll to position [0, 0]
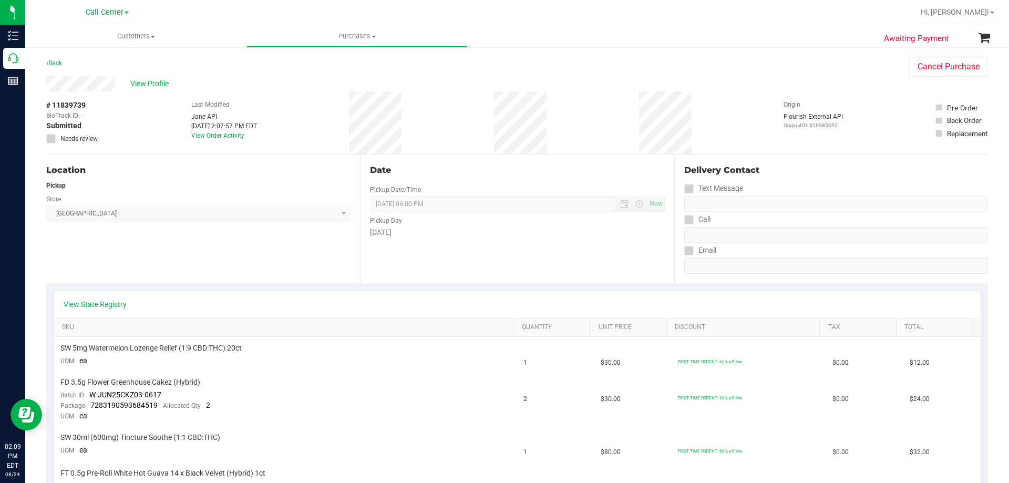
click at [306, 119] on div "# 11839739 BioTrack ID: - Submitted Needs review Last Modified Jane API Aug 24,…" at bounding box center [517, 122] width 942 height 63
click at [548, 121] on div "# 11839739 BioTrack ID: - Submitted Needs review Last Modified Jane API Aug 24,…" at bounding box center [517, 122] width 942 height 63
click at [526, 126] on div "# 11839739 BioTrack ID: - Submitted Needs review Last Modified Jane API Aug 24,…" at bounding box center [517, 122] width 942 height 63
